Goal: Information Seeking & Learning: Learn about a topic

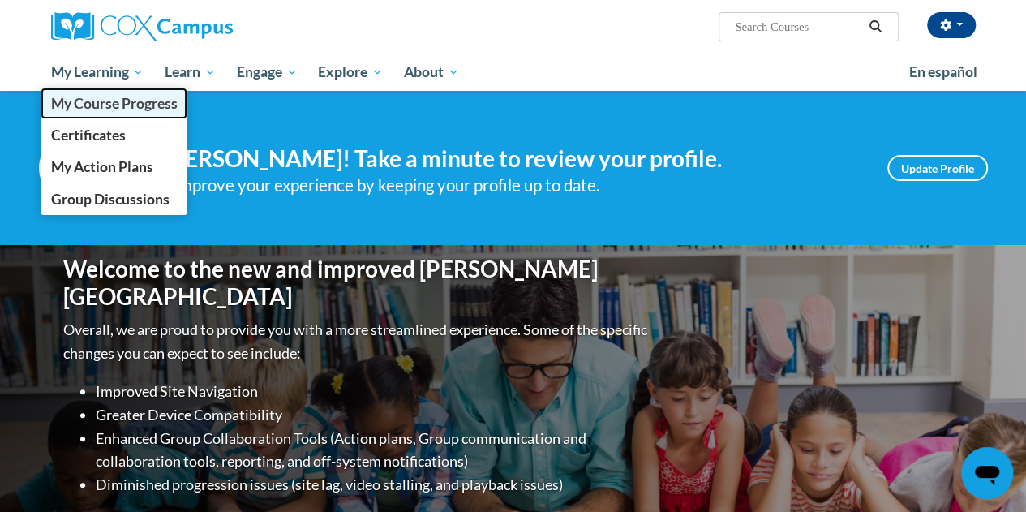
click at [107, 103] on span "My Course Progress" at bounding box center [113, 103] width 127 height 17
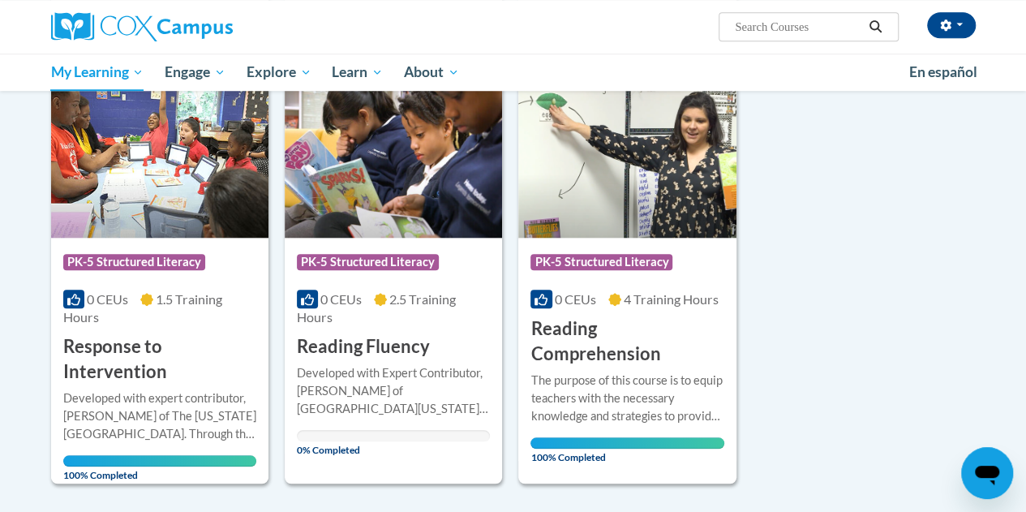
scroll to position [729, 0]
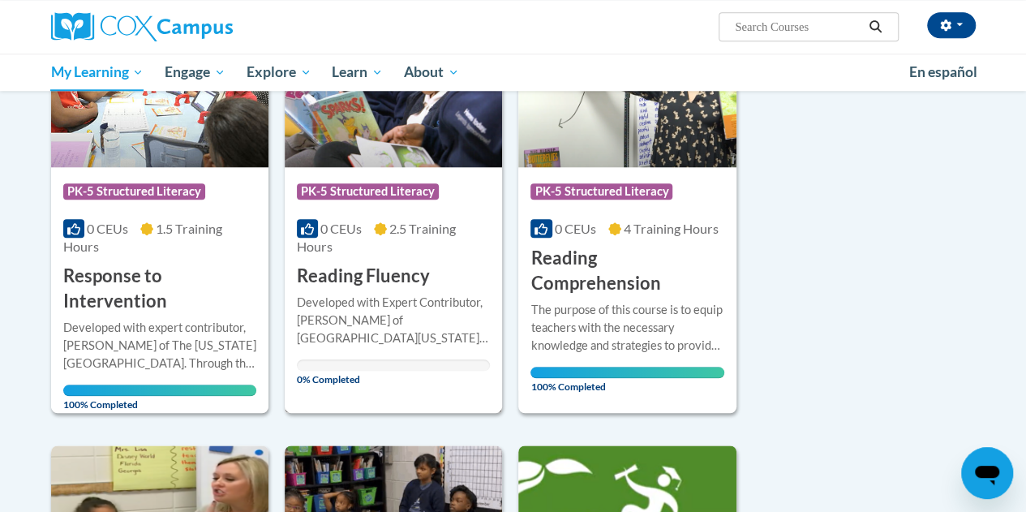
click at [383, 283] on h3 "Reading Fluency" at bounding box center [363, 276] width 133 height 25
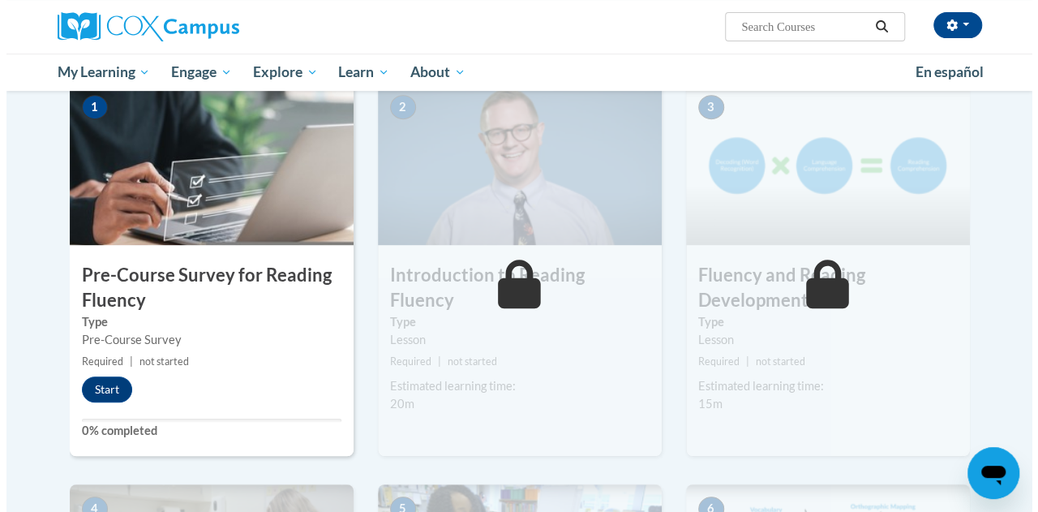
scroll to position [341, 0]
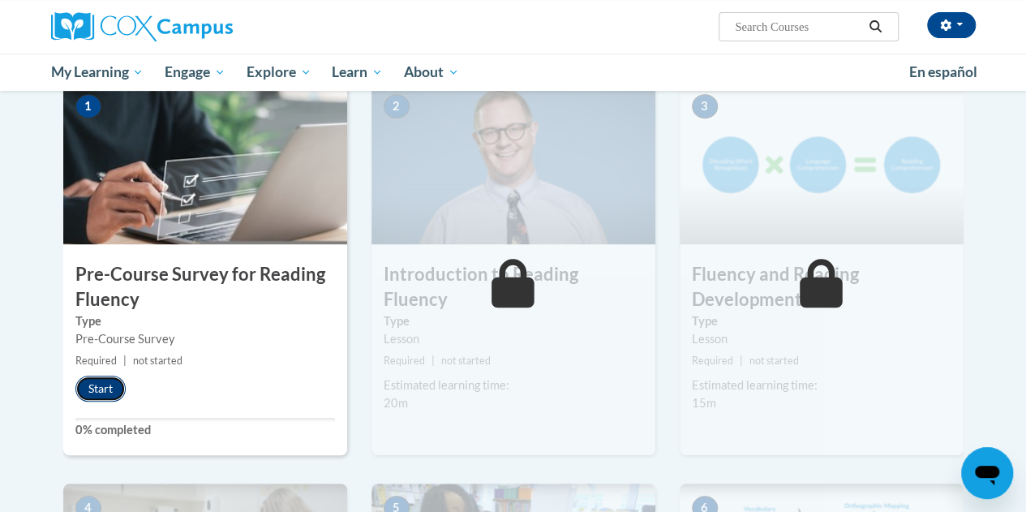
click at [83, 387] on button "Start" at bounding box center [100, 389] width 50 height 26
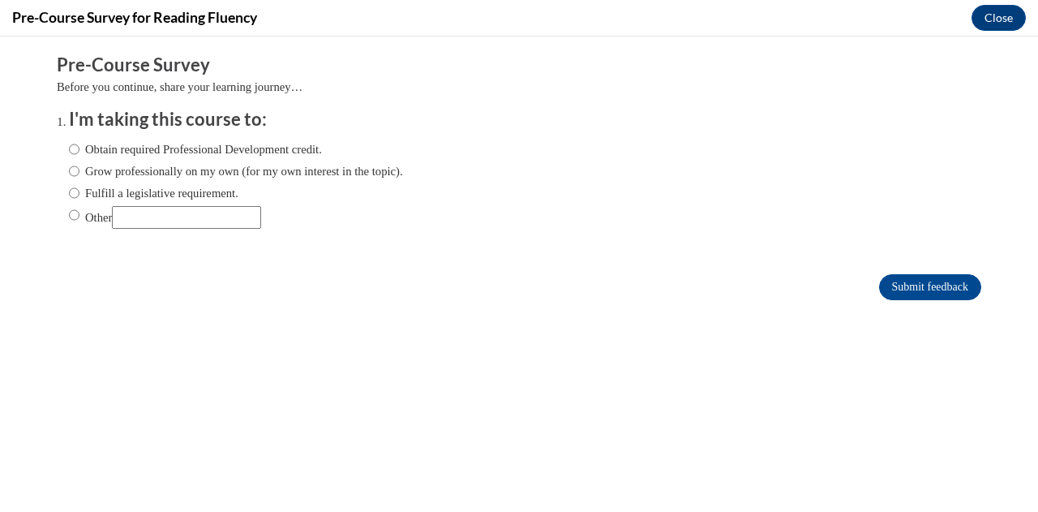
scroll to position [0, 0]
click at [69, 149] on input "Obtain required Professional Development credit." at bounding box center [74, 149] width 11 height 18
radio input "true"
click at [908, 286] on input "Submit feedback" at bounding box center [930, 287] width 102 height 26
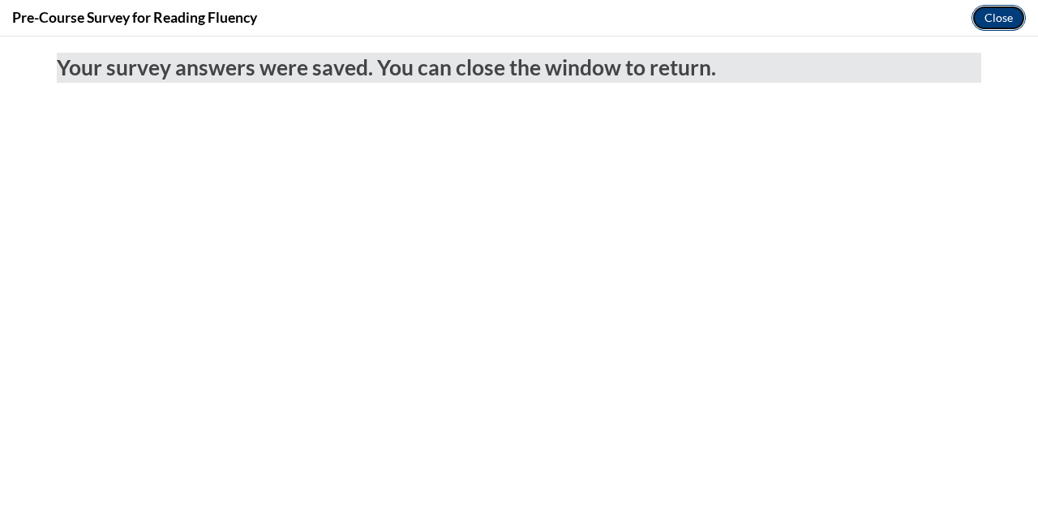
click at [999, 21] on button "Close" at bounding box center [999, 18] width 54 height 26
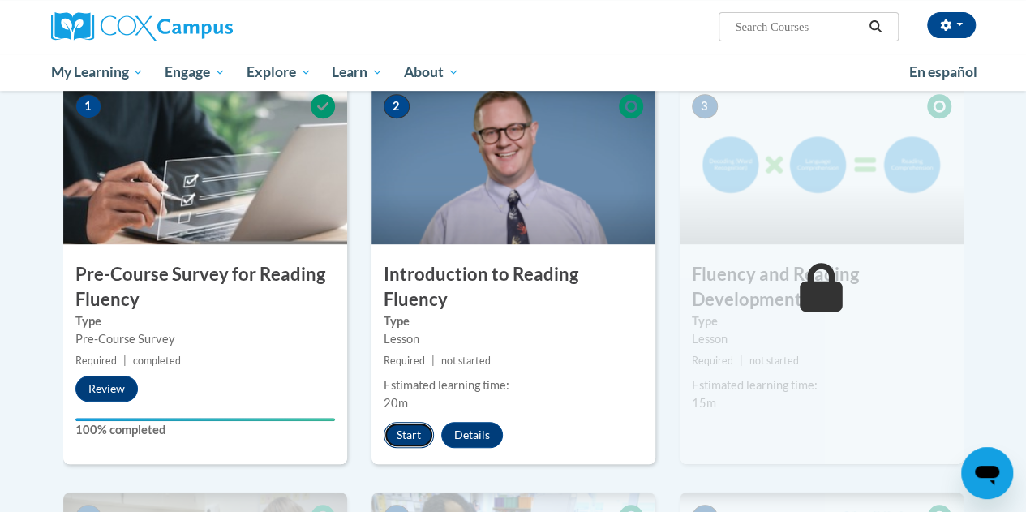
click at [411, 422] on button "Start" at bounding box center [409, 435] width 50 height 26
